Goal: Task Accomplishment & Management: Manage account settings

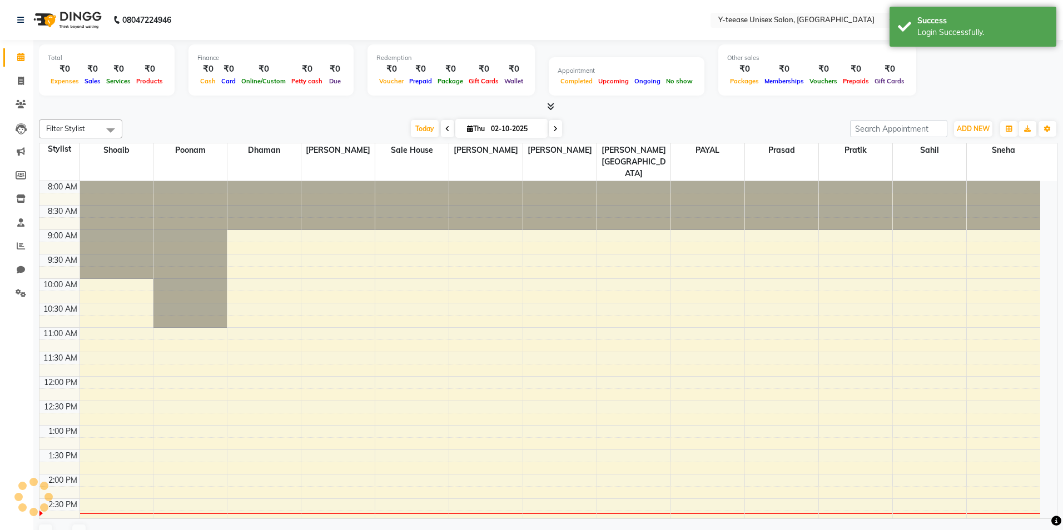
click at [944, 32] on div "Login Successfully." at bounding box center [982, 33] width 131 height 12
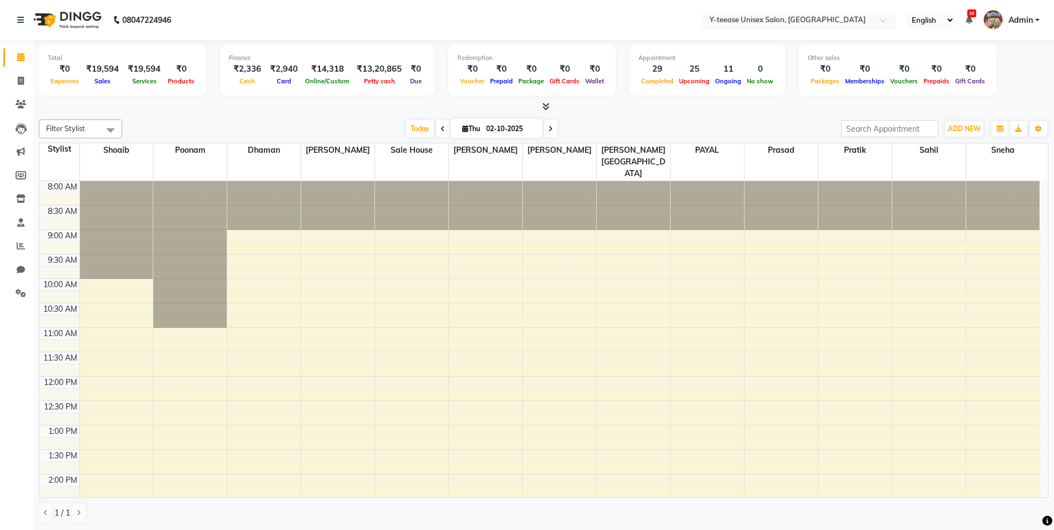
click at [827, 27] on ng-select "Select Location × Y-teease Unisex Salon, Amanora" at bounding box center [799, 20] width 195 height 15
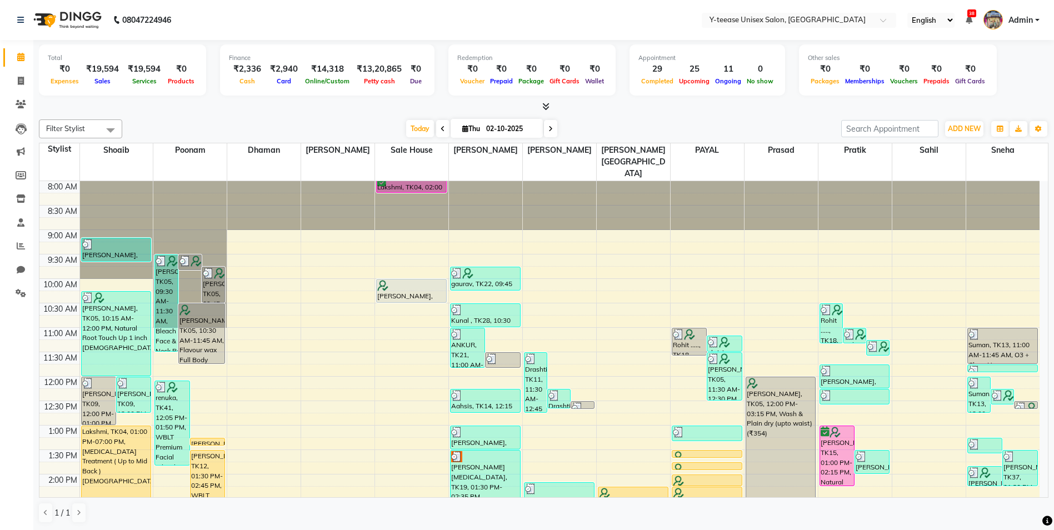
click at [601, 107] on div at bounding box center [544, 107] width 1010 height 12
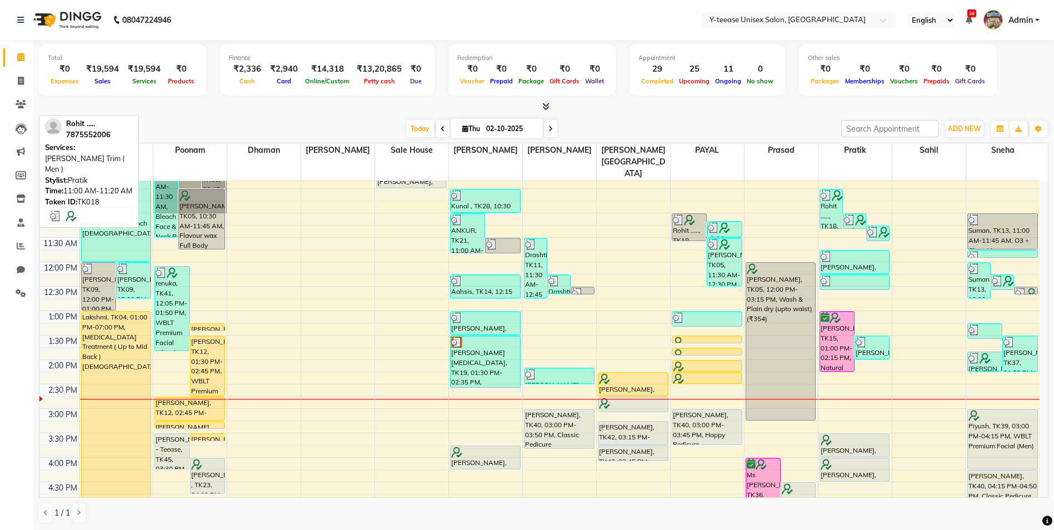
scroll to position [222, 0]
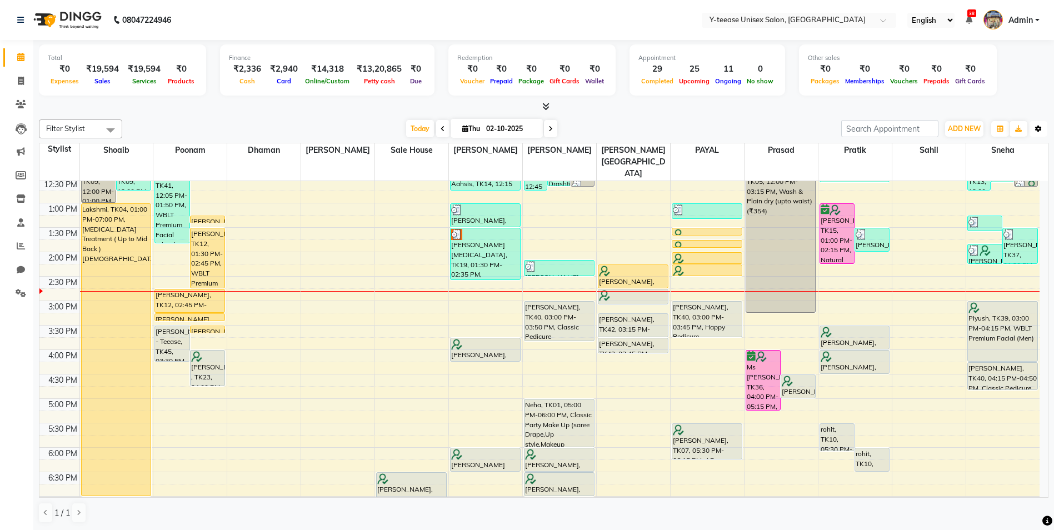
click at [1041, 129] on icon "button" at bounding box center [1038, 129] width 7 height 7
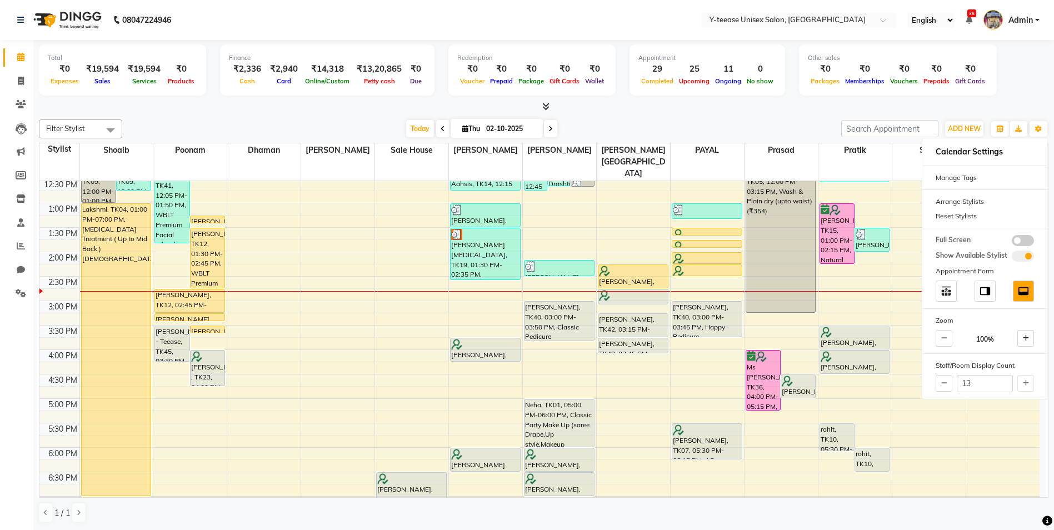
click at [968, 217] on div "Reset Stylists" at bounding box center [985, 216] width 125 height 14
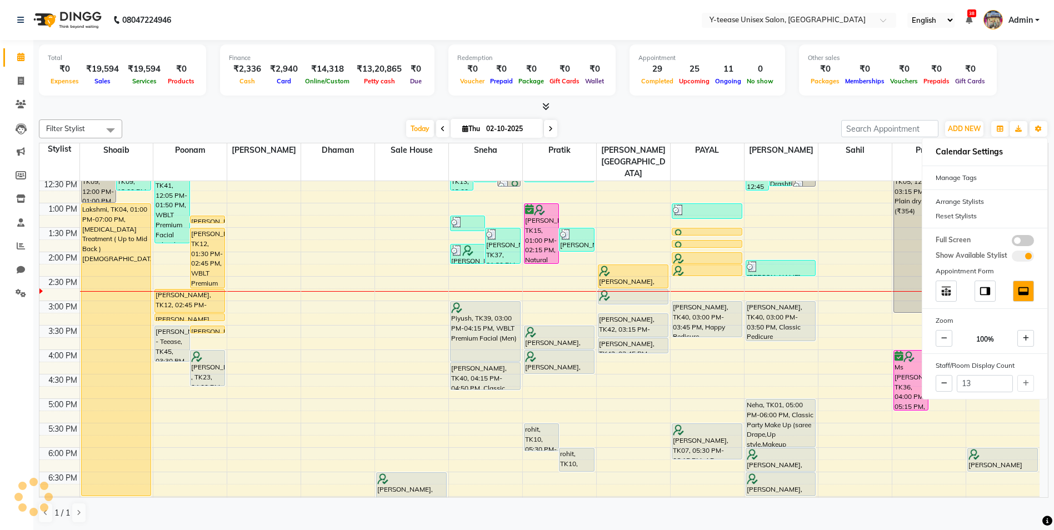
click at [792, 117] on div "Filter Stylist Select All Annu Ali chaitrali Dhaman keshav nagar Neelam PAYAL P…" at bounding box center [544, 321] width 1010 height 413
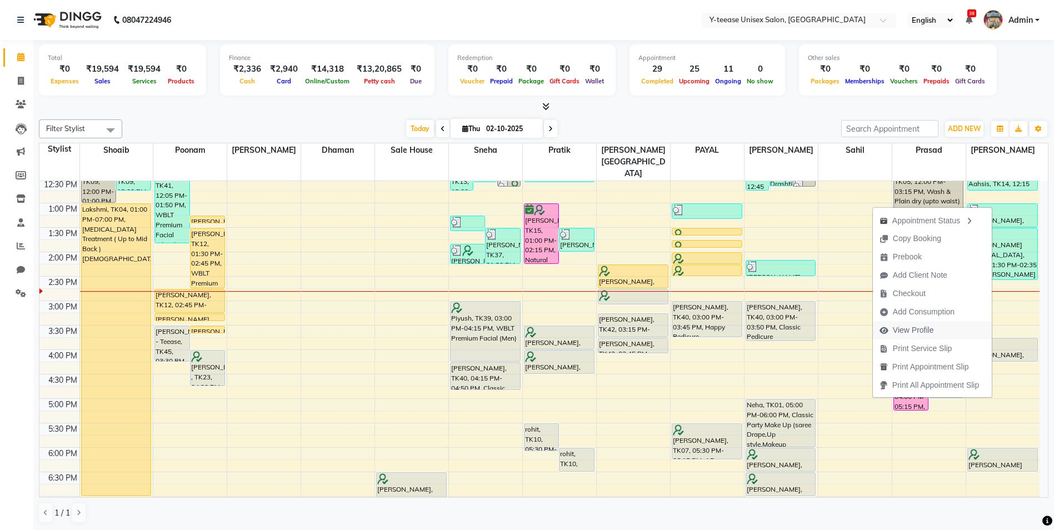
click at [908, 326] on span "View Profile" at bounding box center [913, 331] width 41 height 12
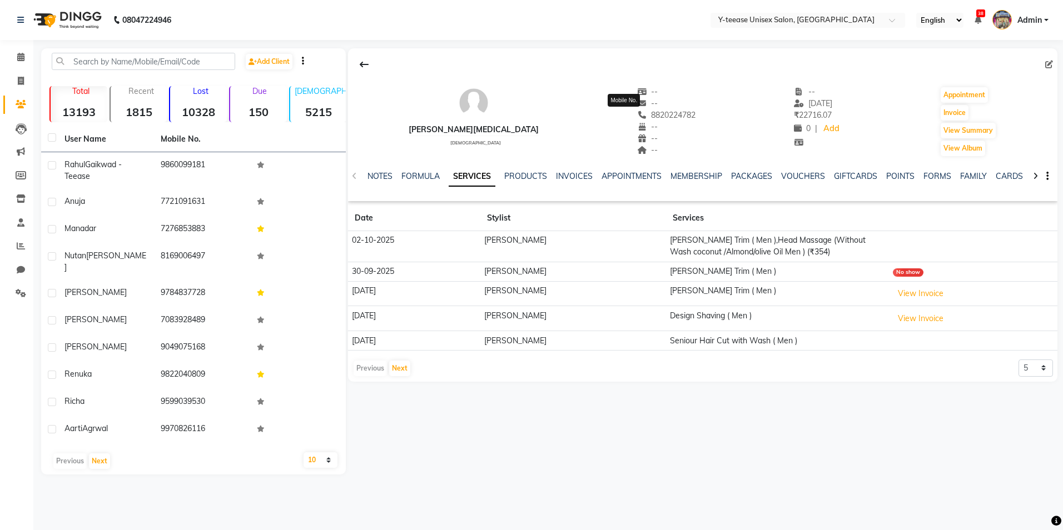
click at [639, 113] on span "8820224782" at bounding box center [666, 115] width 59 height 10
copy span "8820224782"
click at [16, 59] on span at bounding box center [20, 57] width 19 height 13
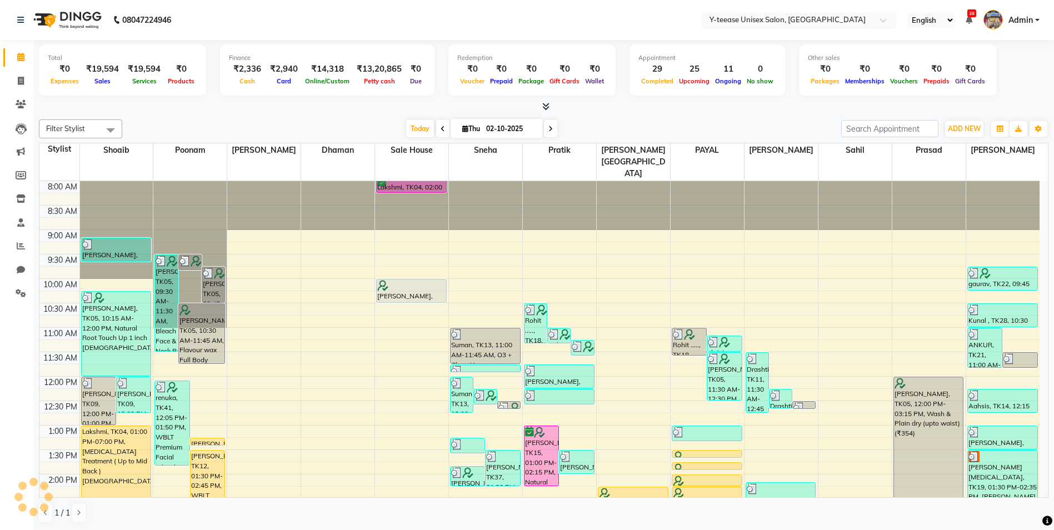
click at [751, 27] on ng-select "Select Location × Y-teease Unisex Salon, Amanora" at bounding box center [799, 20] width 195 height 15
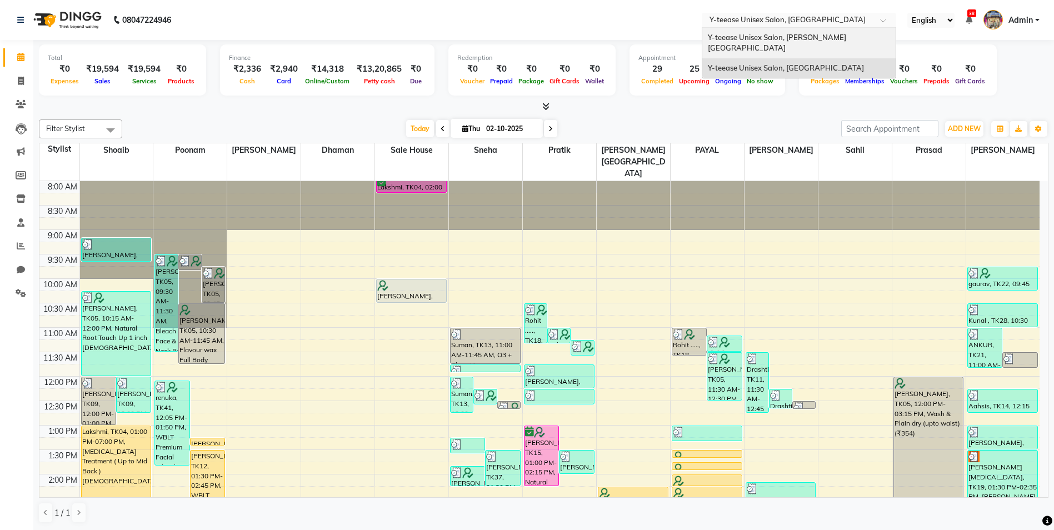
click at [767, 36] on span "Y-teease Unisex Salon, [PERSON_NAME][GEOGRAPHIC_DATA]" at bounding box center [777, 43] width 138 height 20
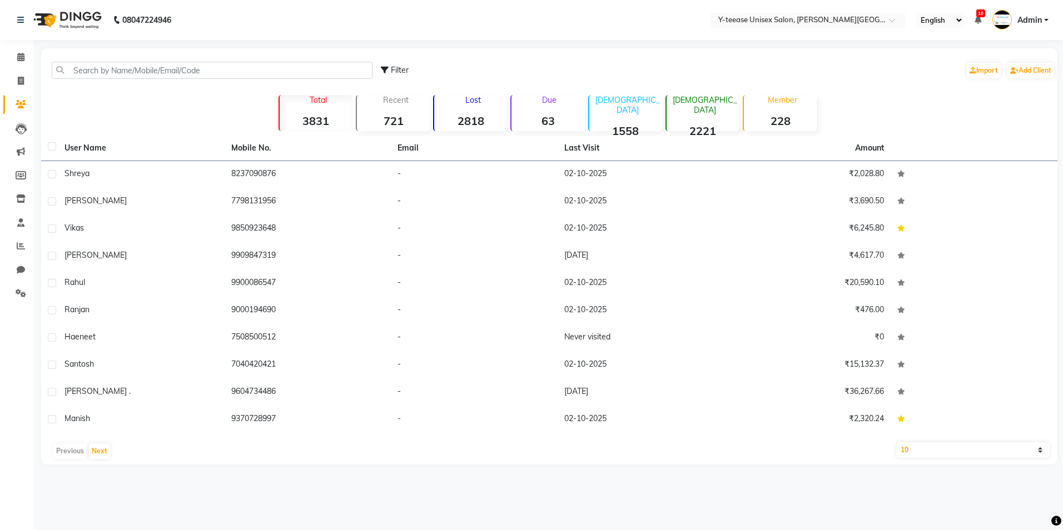
click at [127, 82] on div "Filter Import Add Client" at bounding box center [548, 70] width 1011 height 35
click at [129, 71] on input "text" at bounding box center [212, 70] width 321 height 17
paste input "8820224782"
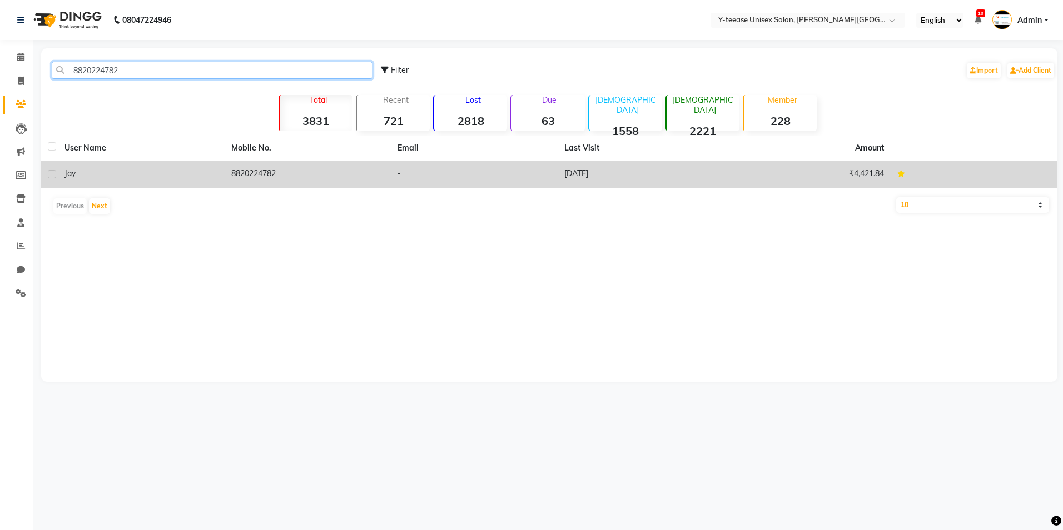
type input "8820224782"
click at [71, 170] on span "jay" at bounding box center [69, 173] width 11 height 10
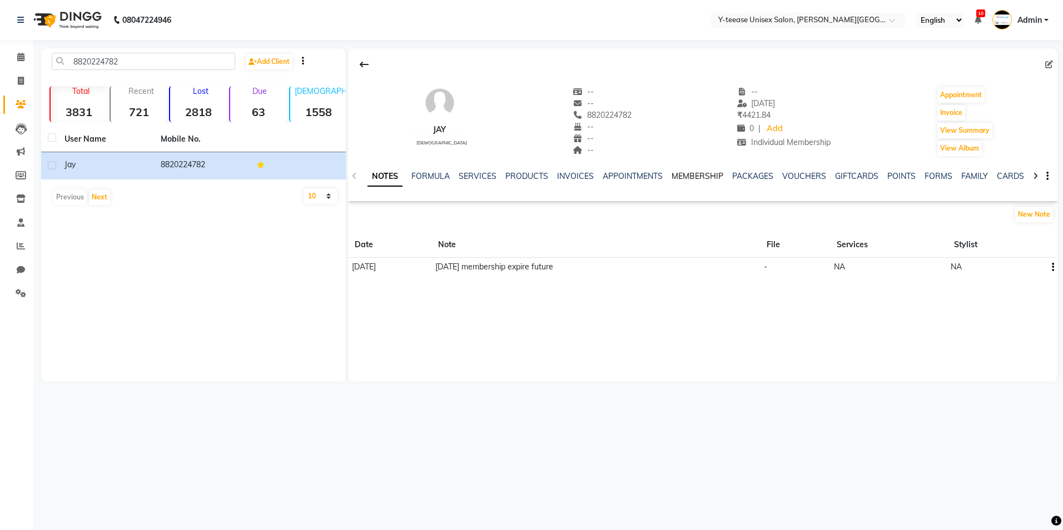
click at [709, 180] on link "MEMBERSHIP" at bounding box center [697, 176] width 52 height 10
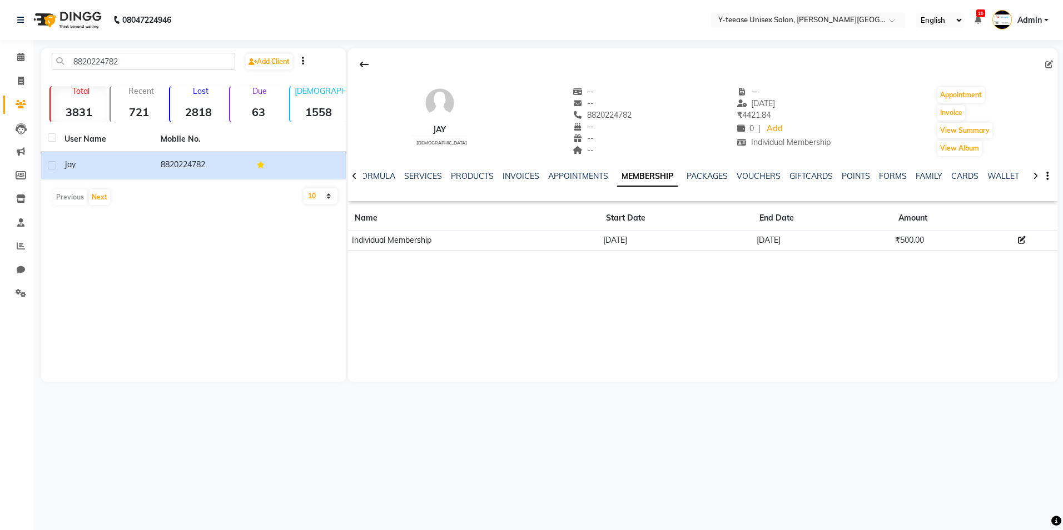
click at [1031, 23] on span "Admin" at bounding box center [1029, 20] width 24 height 12
click at [1004, 79] on link "Sign out" at bounding box center [991, 79] width 102 height 17
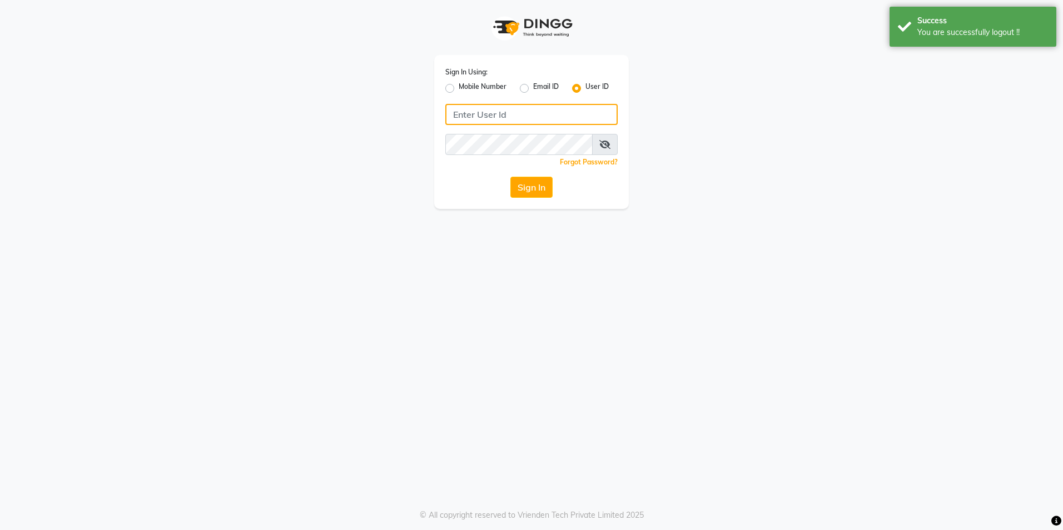
type input "8999679795"
click at [458, 89] on label "Mobile Number" at bounding box center [482, 88] width 48 height 13
click at [458, 89] on input "Mobile Number" at bounding box center [461, 85] width 7 height 7
radio input "true"
radio input "false"
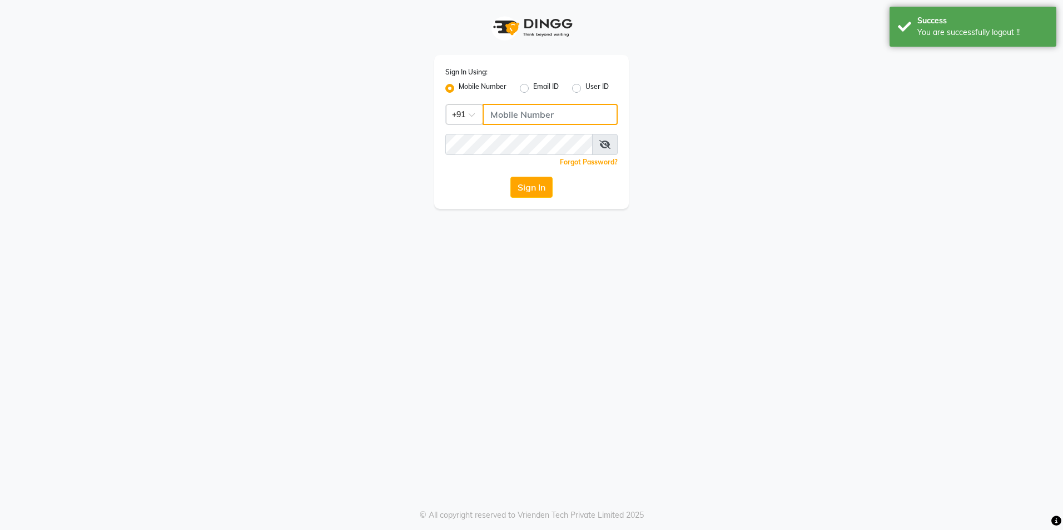
click at [495, 109] on input "Username" at bounding box center [549, 114] width 135 height 21
type input "9"
type input "8999679795"
click at [537, 182] on button "Sign In" at bounding box center [531, 187] width 42 height 21
